Goal: Transaction & Acquisition: Purchase product/service

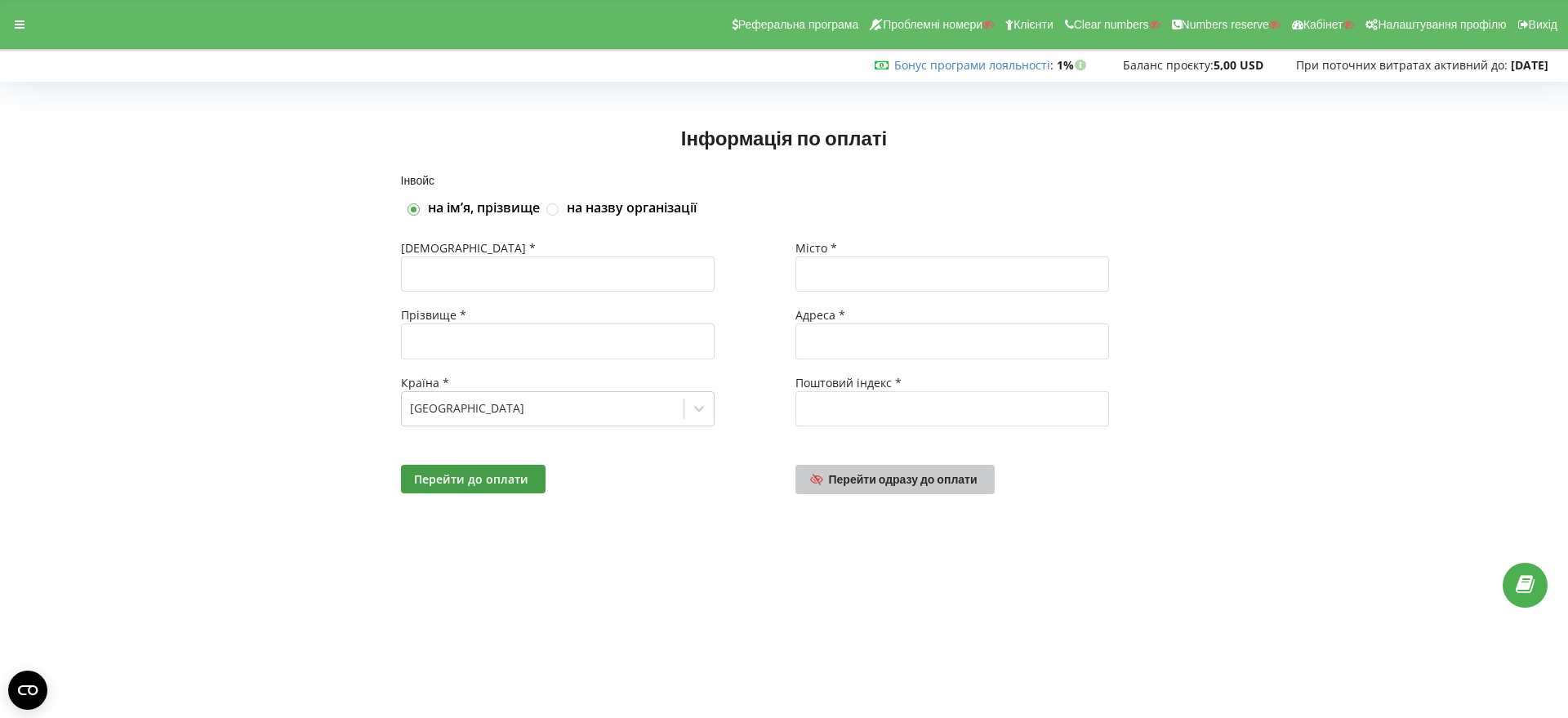
click at [923, 481] on span "Перейти одразу до оплати" at bounding box center [903, 479] width 149 height 14
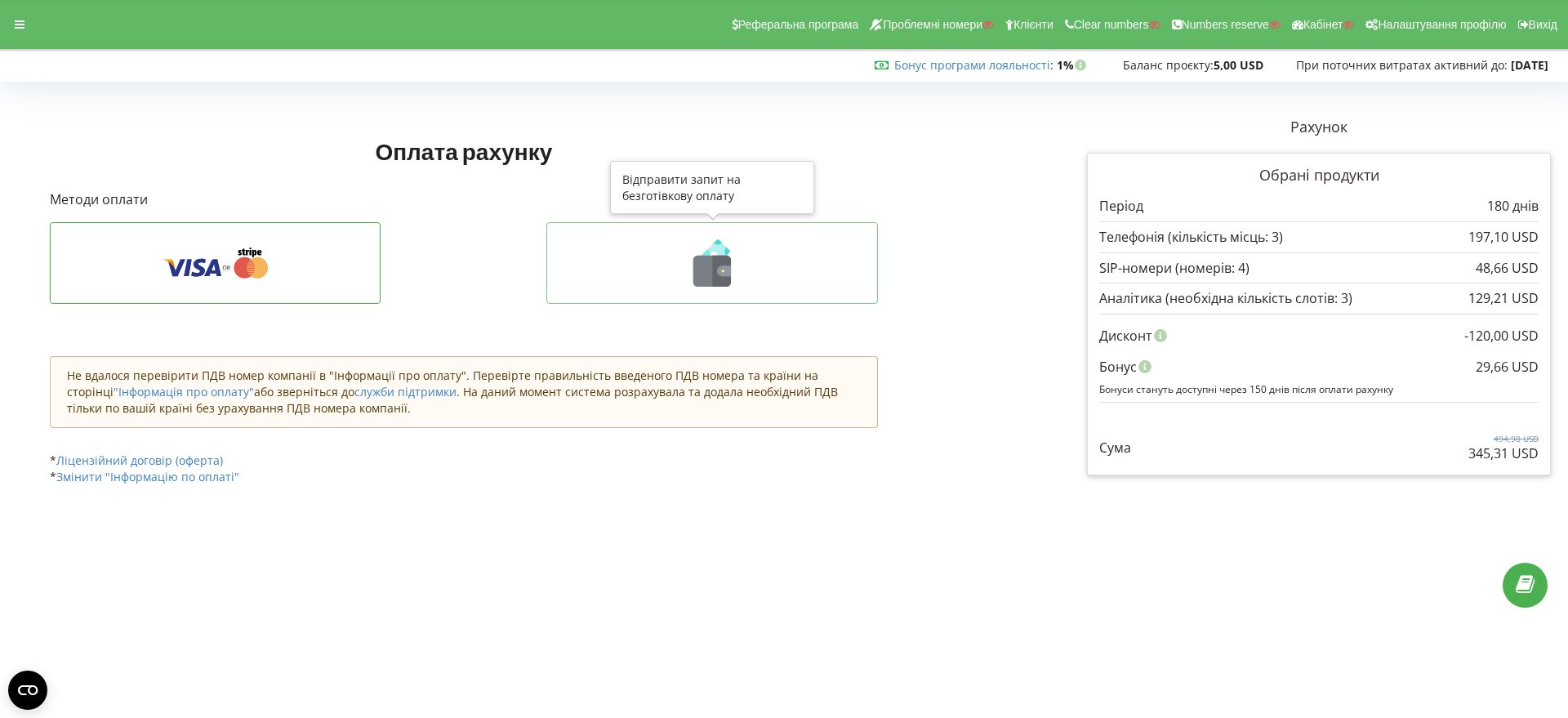
click at [716, 283] on icon at bounding box center [722, 271] width 19 height 31
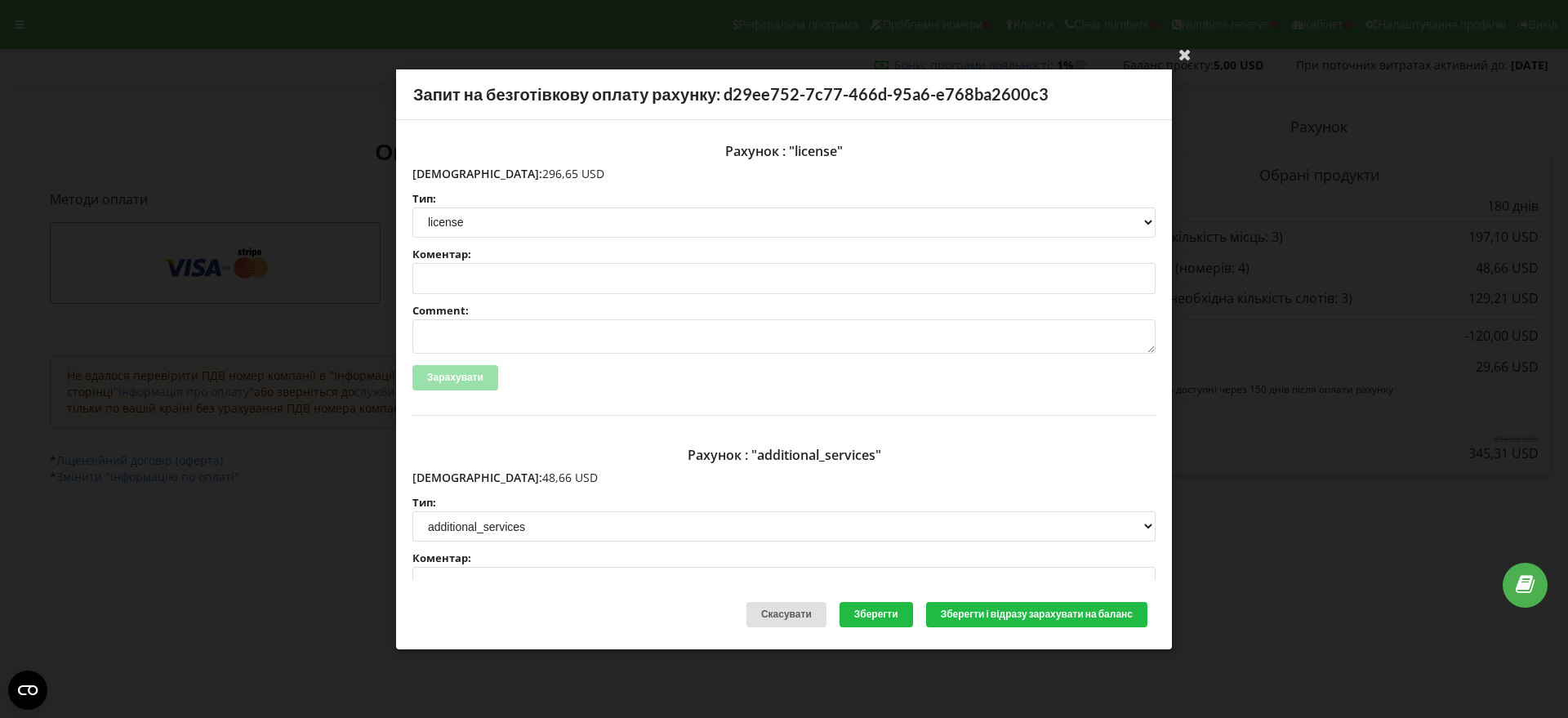
drag, startPoint x: 538, startPoint y: 177, endPoint x: 447, endPoint y: 178, distance: 91.0
click at [447, 178] on p "Сума: 296,65 USD" at bounding box center [784, 172] width 743 height 16
copy p "296,65 USD"
drag, startPoint x: 516, startPoint y: 476, endPoint x: 447, endPoint y: 475, distance: 69.0
click at [447, 475] on p "Сума: 48,66 USD" at bounding box center [784, 477] width 743 height 16
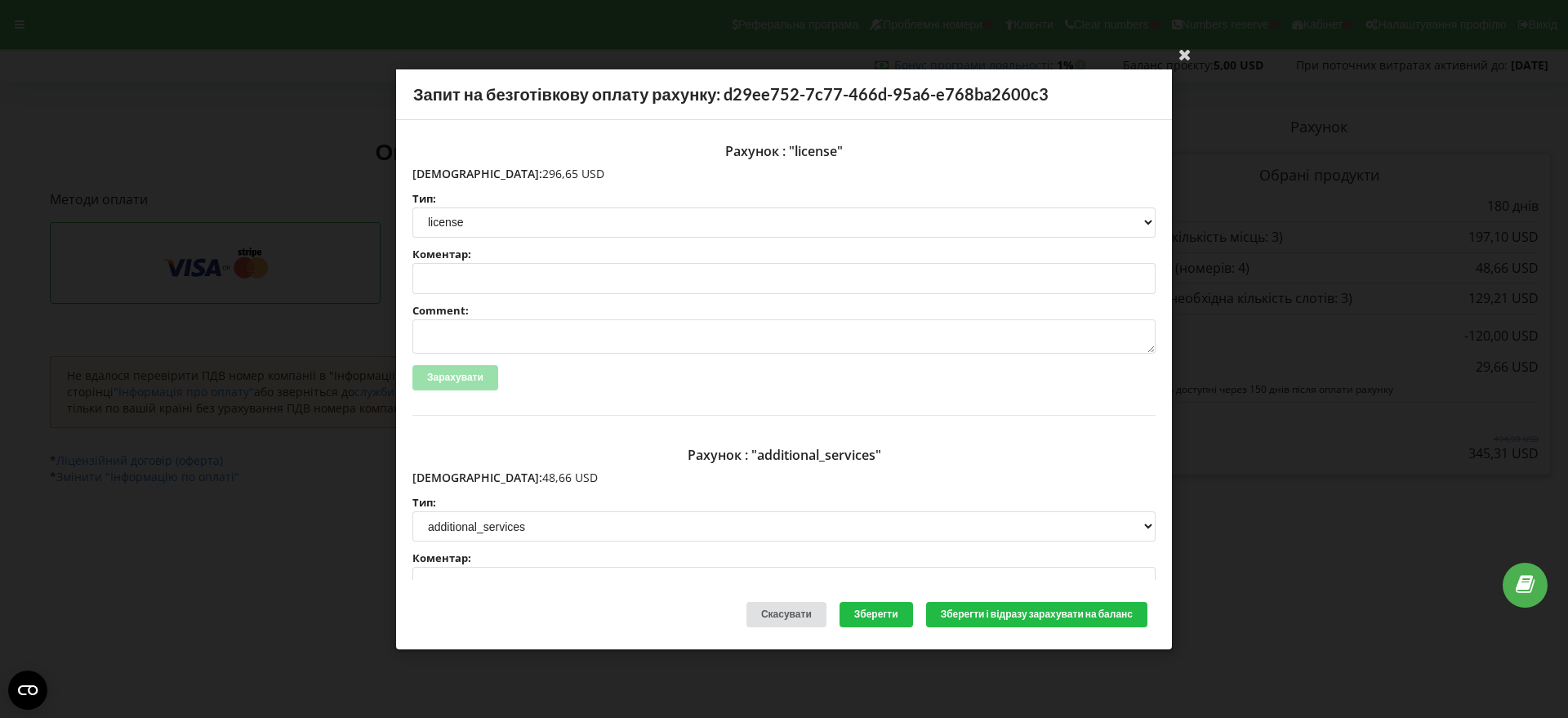
copy p "48,66 USD"
